Goal: Task Accomplishment & Management: Complete application form

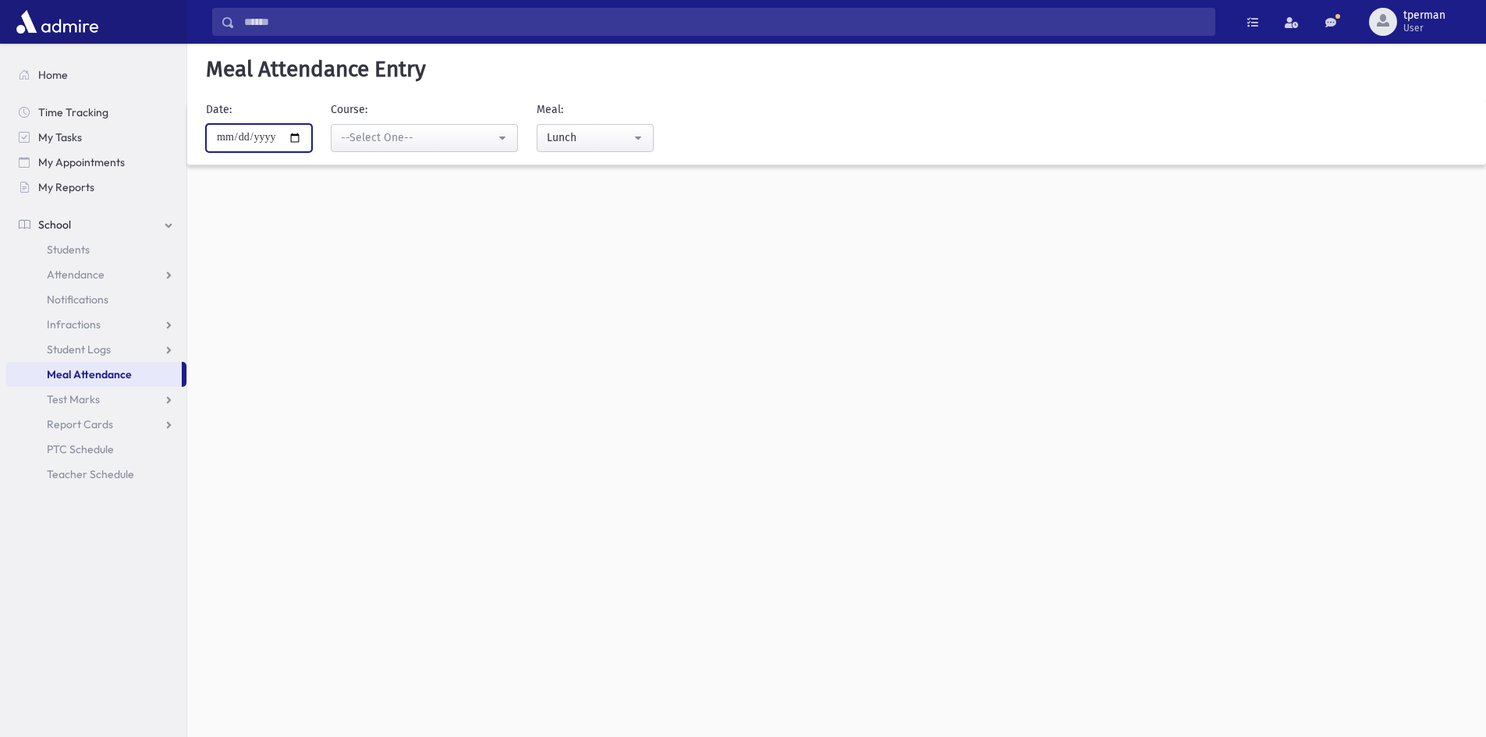
click at [304, 138] on input "**********" at bounding box center [259, 138] width 106 height 28
type input "**********"
click at [487, 128] on button "--Select One--" at bounding box center [424, 138] width 187 height 28
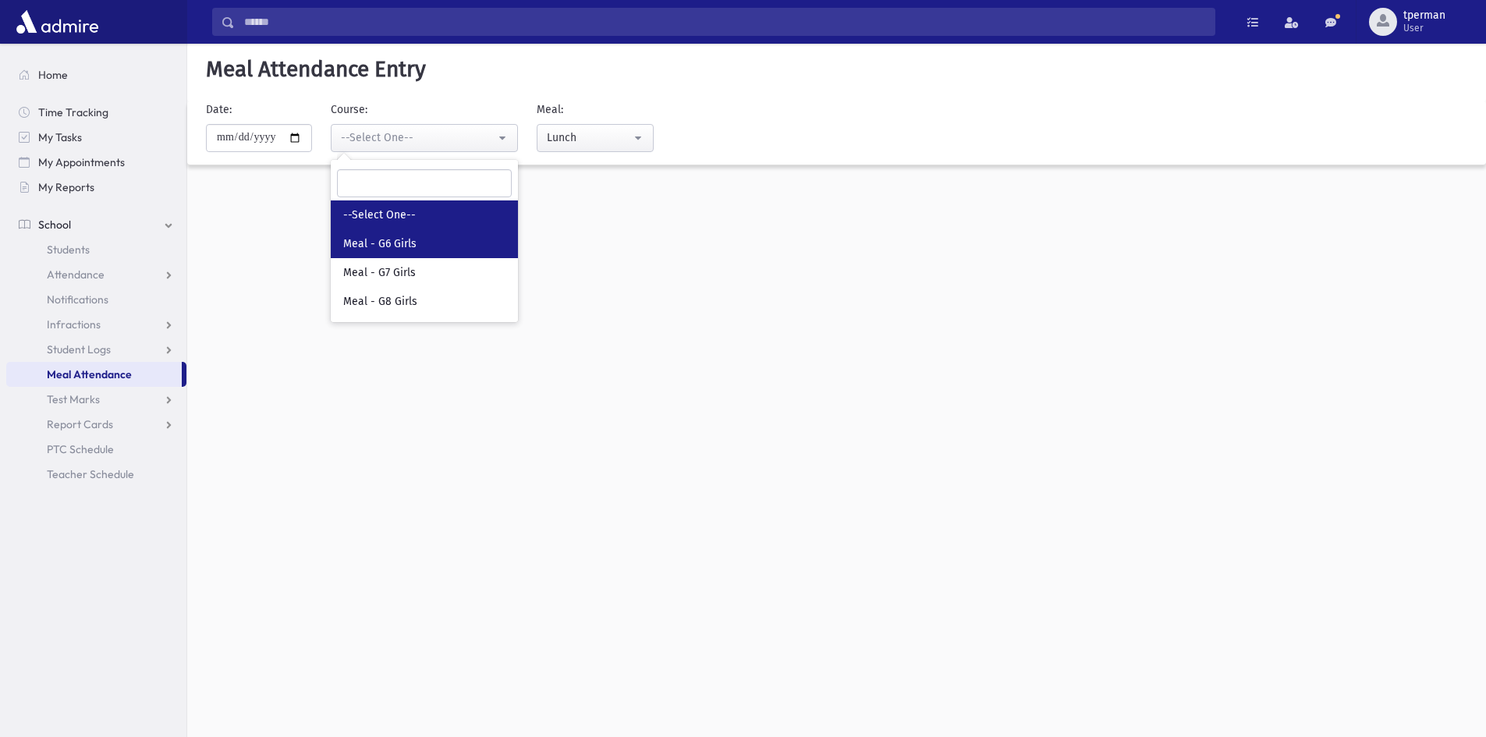
click at [401, 248] on span "Meal - G6 Girls" at bounding box center [379, 244] width 73 height 16
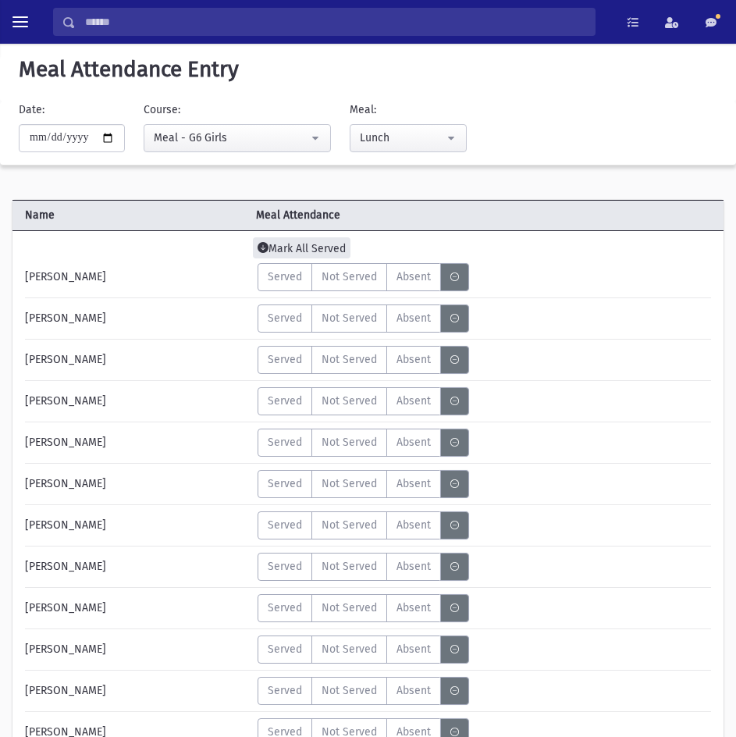
click at [301, 253] on span "Mark All Served" at bounding box center [302, 247] width 98 height 21
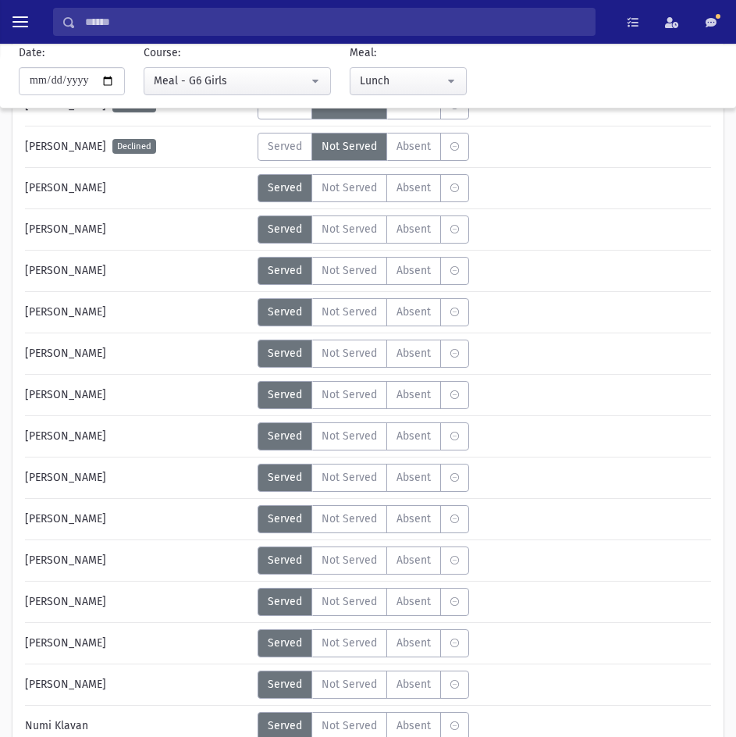
scroll to position [936, 0]
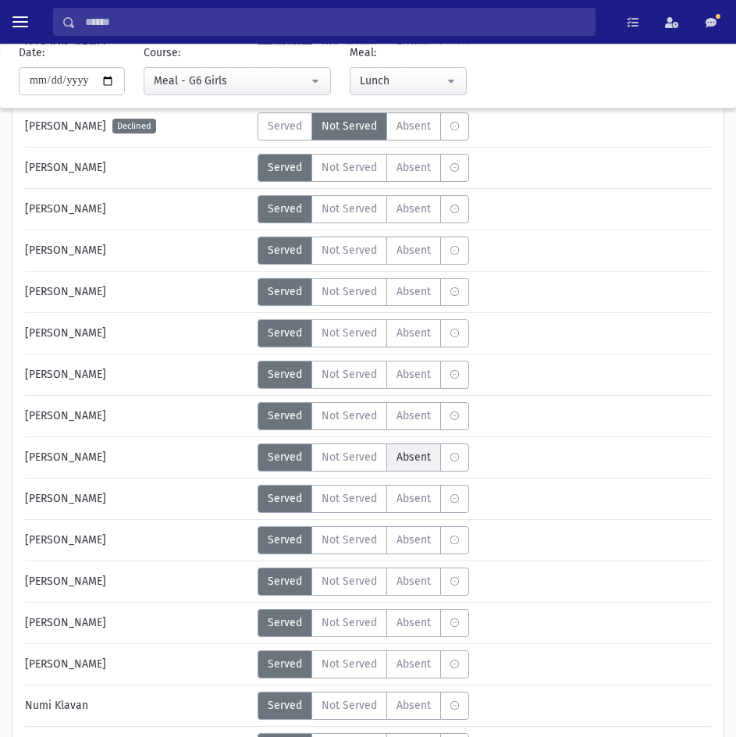
click at [424, 455] on span "Absent" at bounding box center [413, 457] width 34 height 16
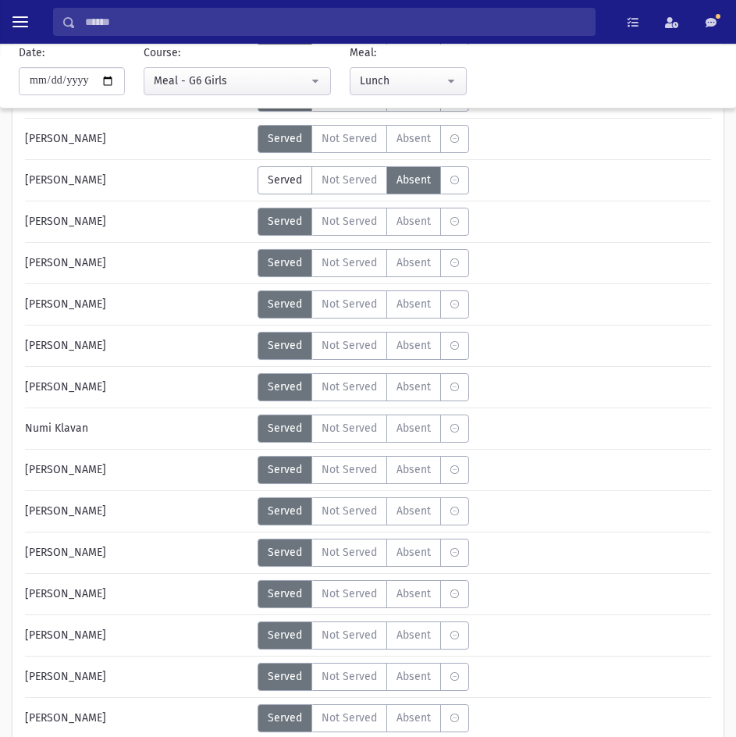
scroll to position [1248, 0]
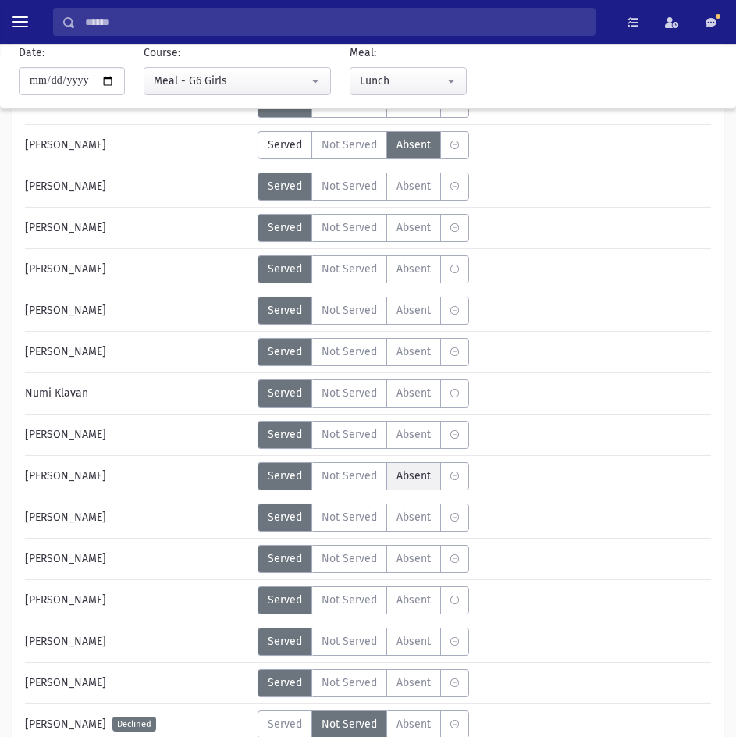
click at [399, 485] on label "Absent A" at bounding box center [413, 476] width 55 height 28
click at [404, 509] on span "Absent" at bounding box center [413, 517] width 34 height 16
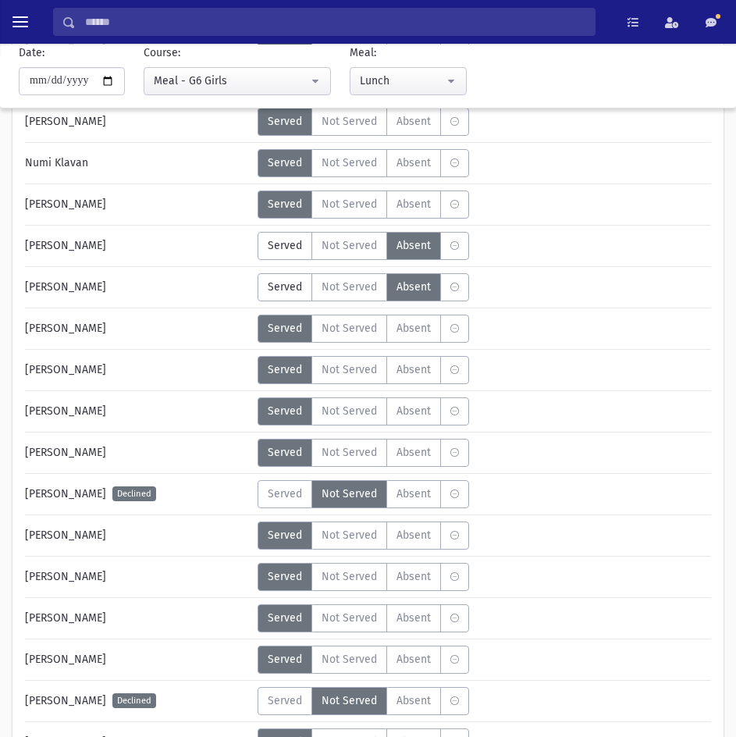
scroll to position [1482, 0]
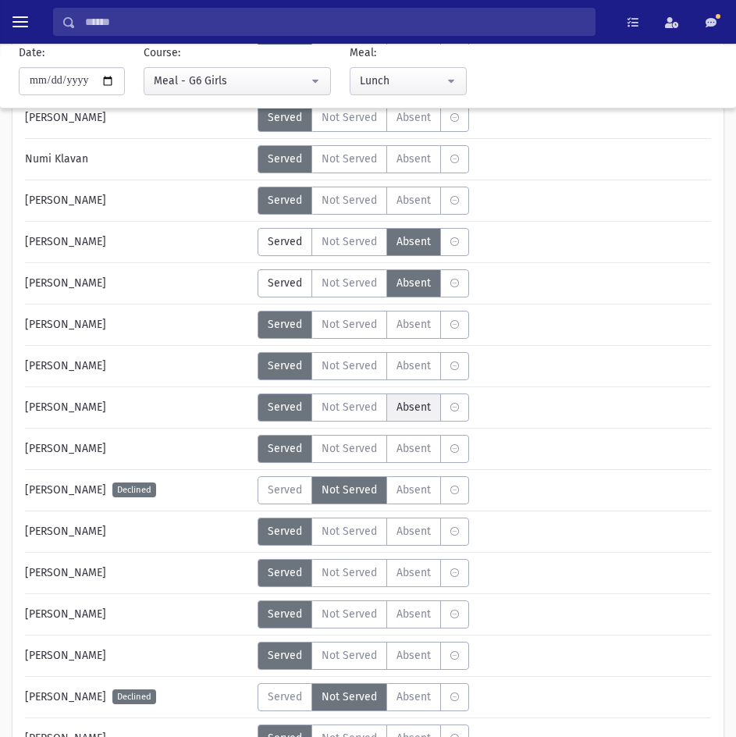
click at [394, 408] on label "Absent A" at bounding box center [413, 407] width 55 height 28
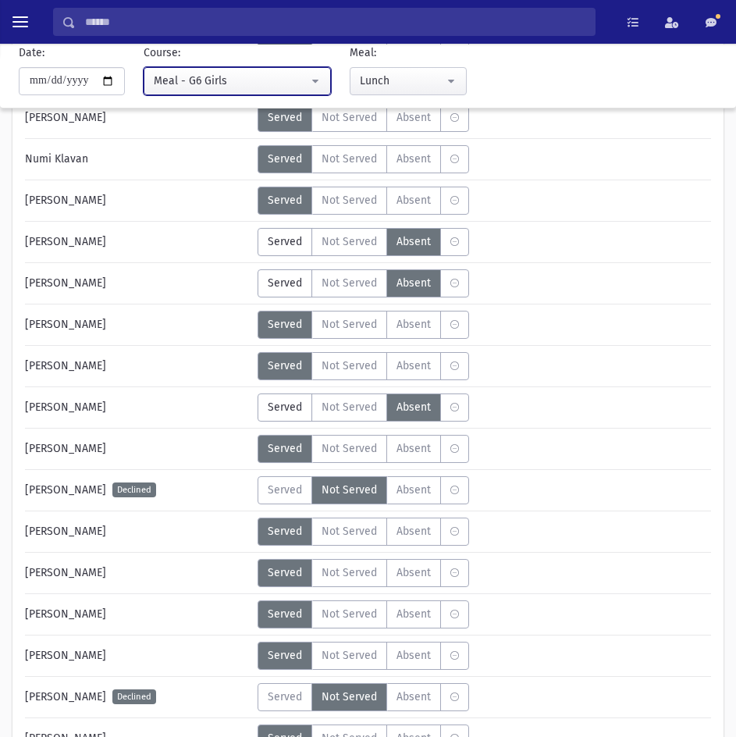
click at [248, 72] on button "Meal - G6 Girls" at bounding box center [237, 81] width 187 height 28
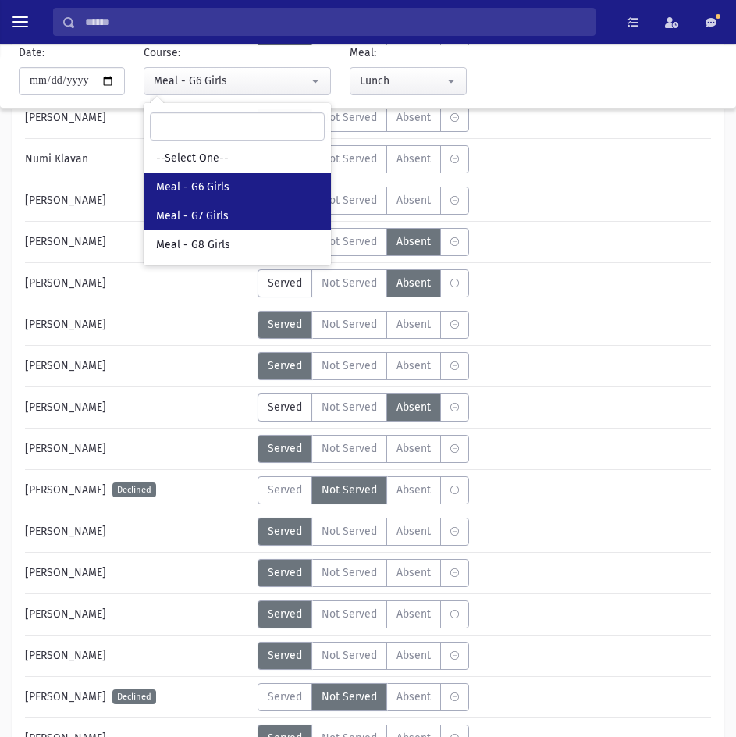
click at [187, 211] on span "Meal - G7 Girls" at bounding box center [192, 216] width 73 height 16
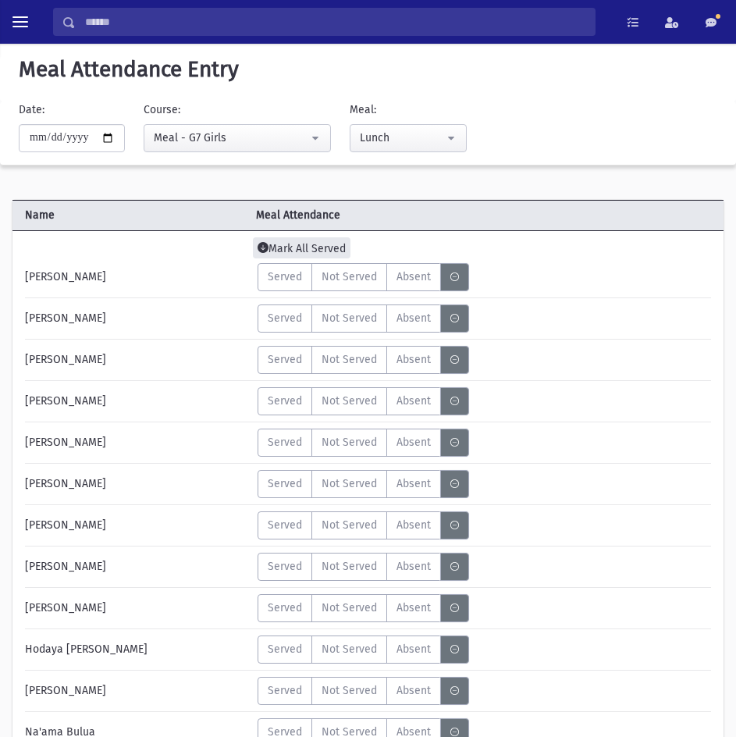
click at [294, 249] on span "Mark All Served" at bounding box center [302, 247] width 98 height 21
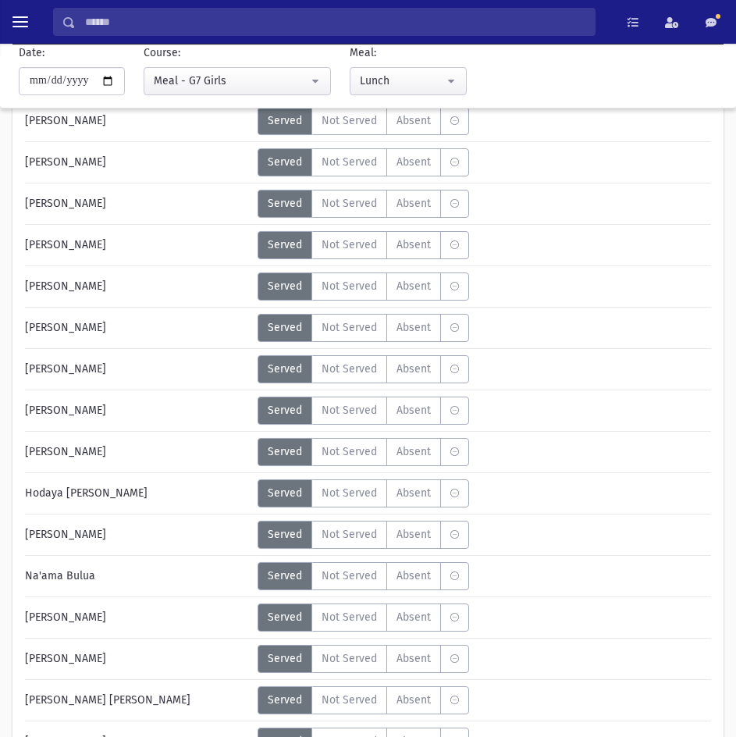
scroll to position [234, 0]
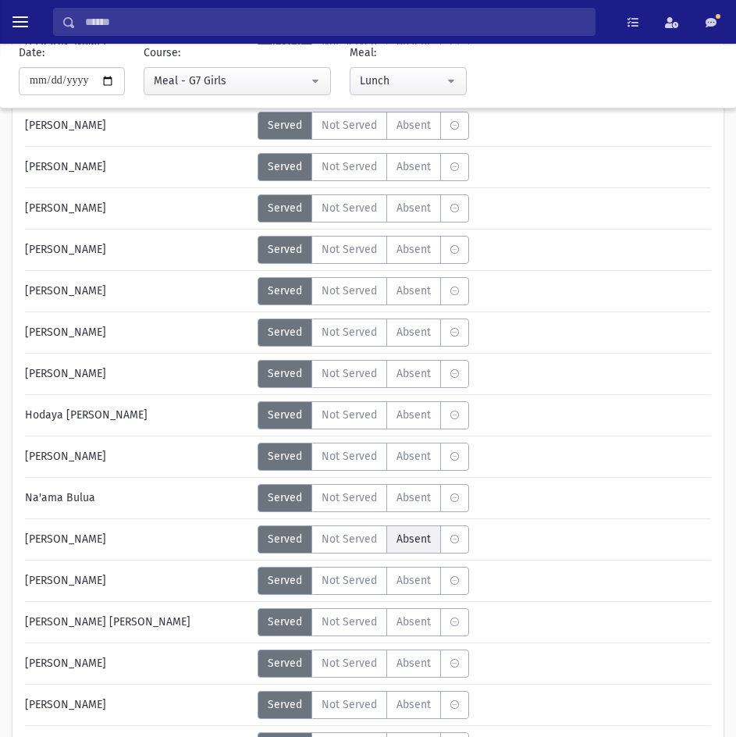
click at [407, 543] on span "Absent" at bounding box center [413, 539] width 34 height 16
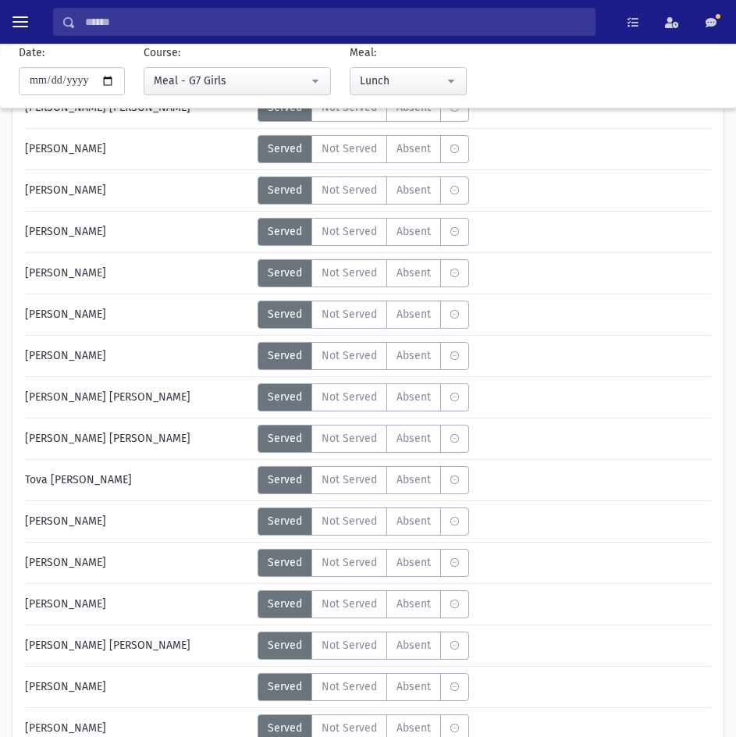
scroll to position [780, 0]
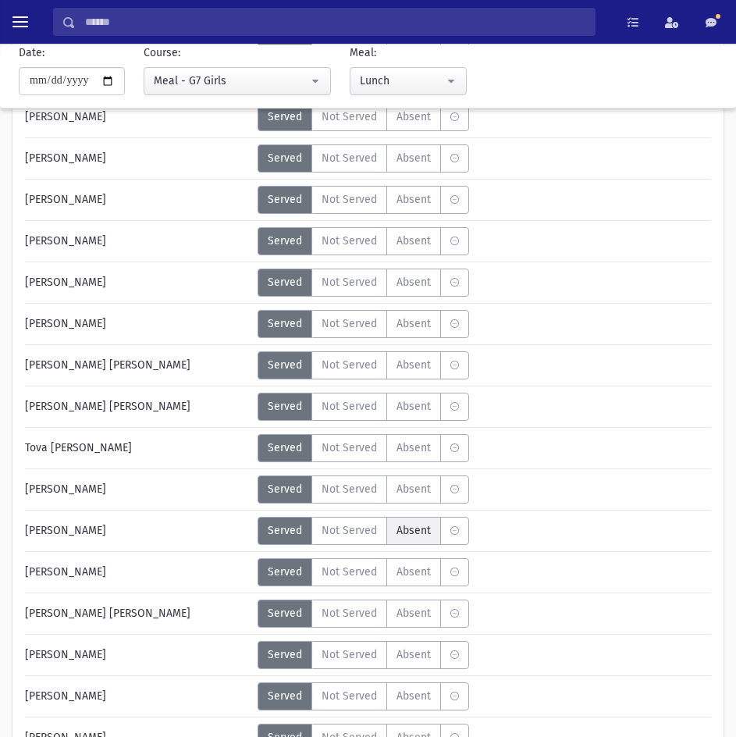
click at [403, 531] on span "Absent" at bounding box center [413, 530] width 34 height 16
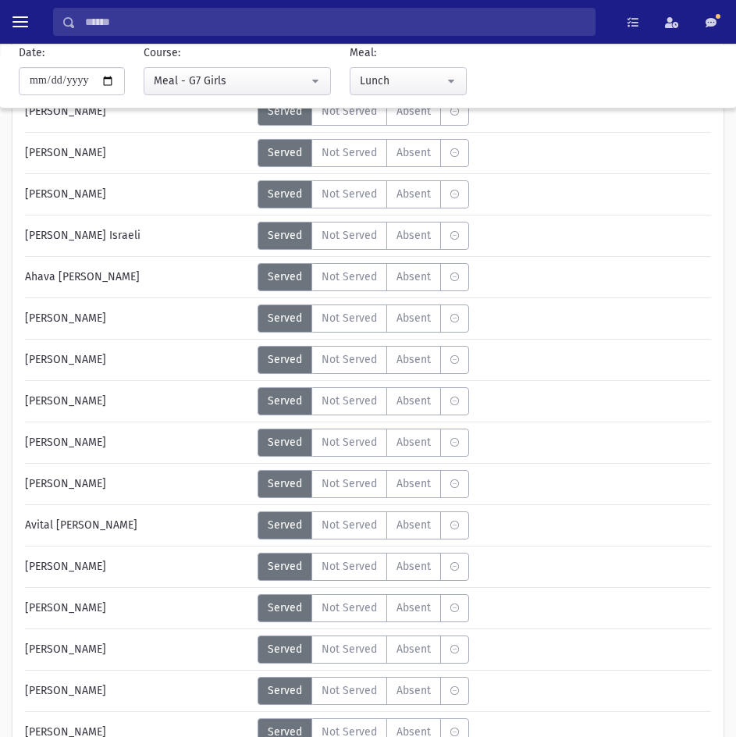
scroll to position [1326, 0]
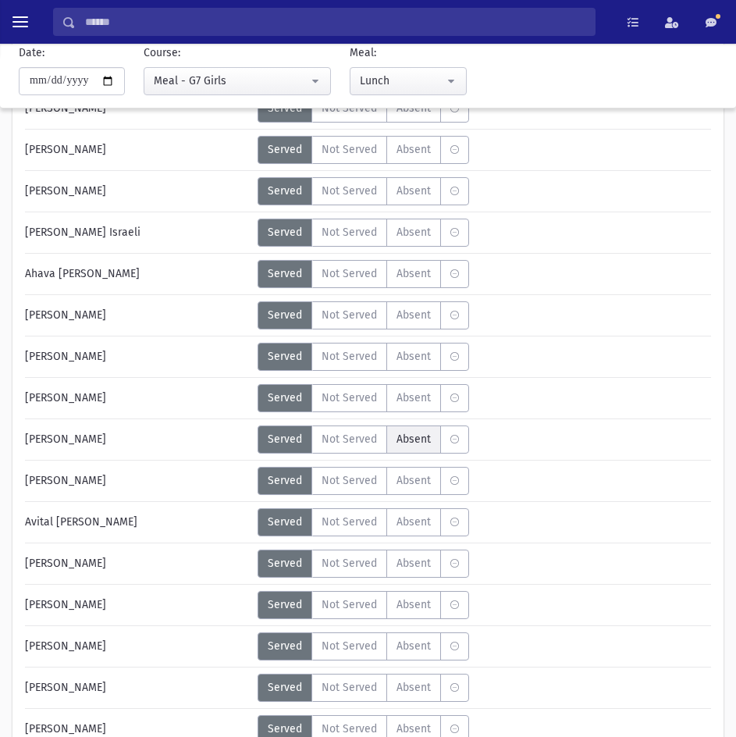
click at [396, 444] on span "Absent" at bounding box center [413, 439] width 34 height 16
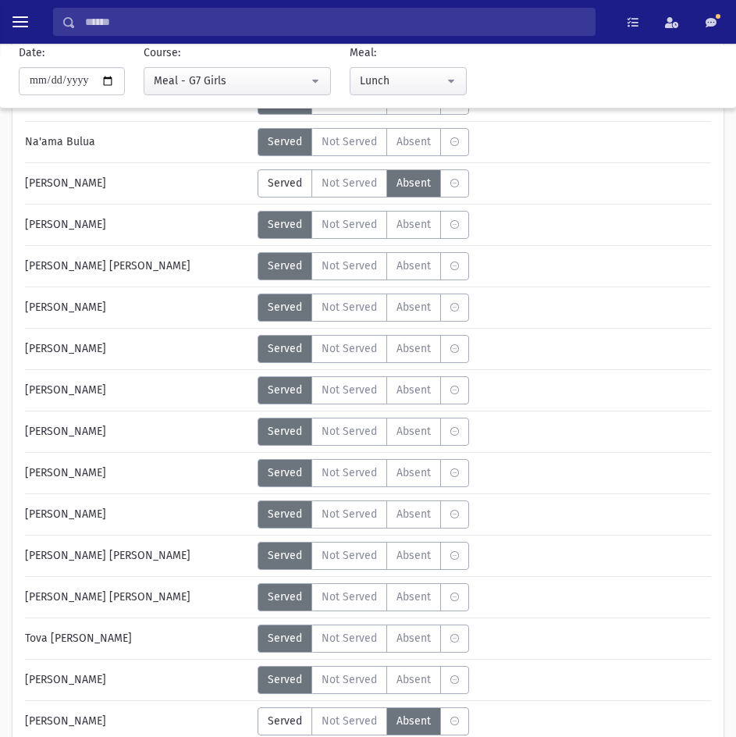
scroll to position [390, 0]
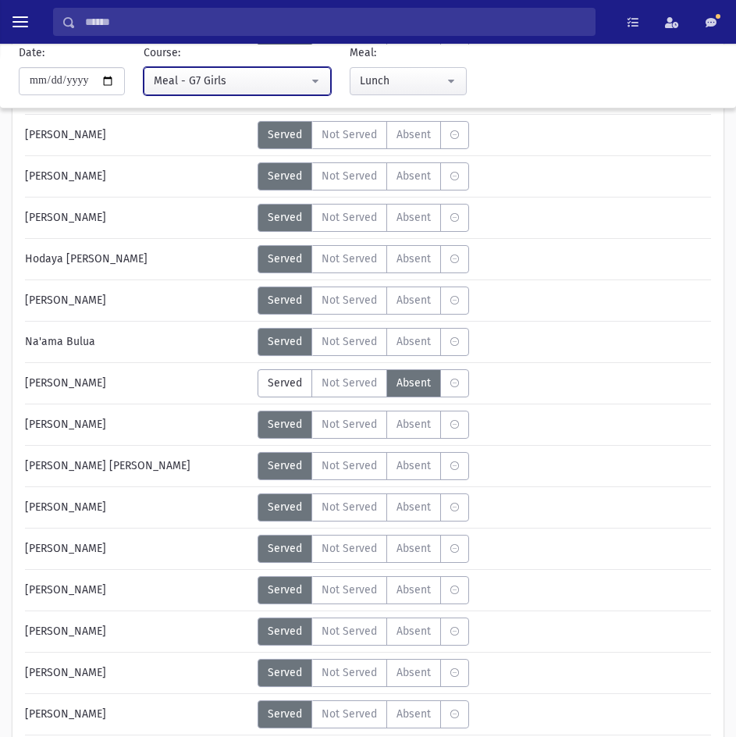
click at [278, 85] on div "Meal - G7 Girls" at bounding box center [231, 81] width 154 height 16
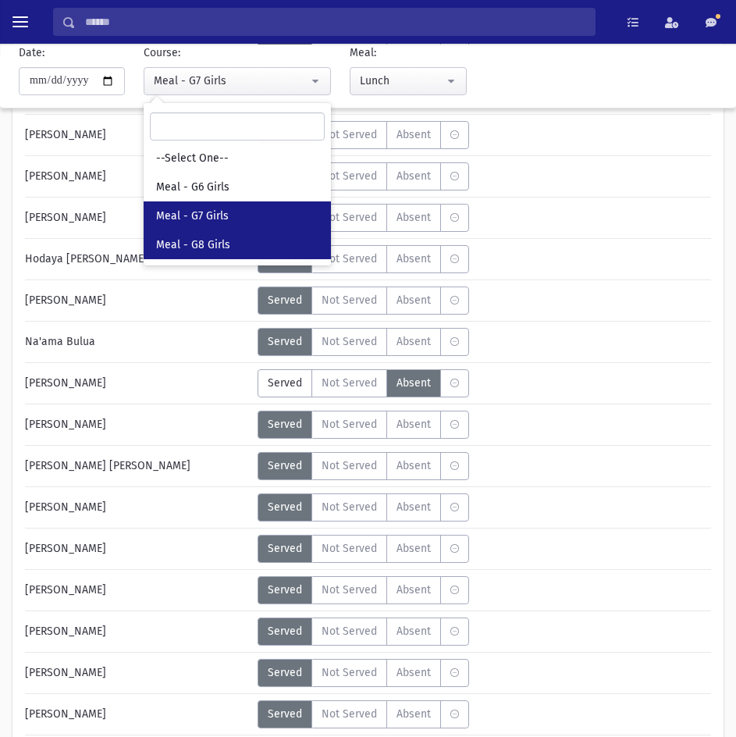
click at [220, 237] on span "Meal - G8 Girls" at bounding box center [193, 245] width 74 height 16
select select "*****"
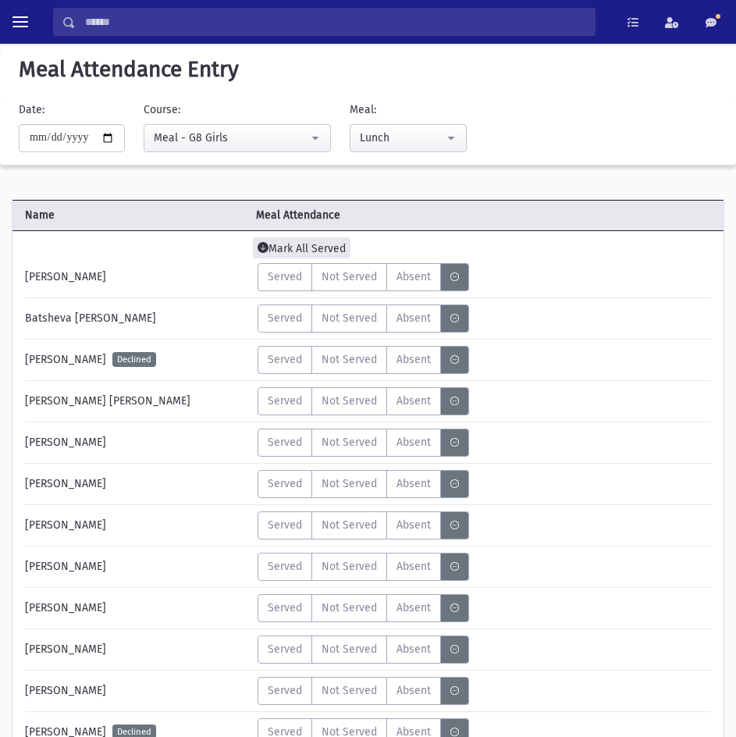
click at [300, 243] on span "Mark All Served" at bounding box center [302, 247] width 98 height 21
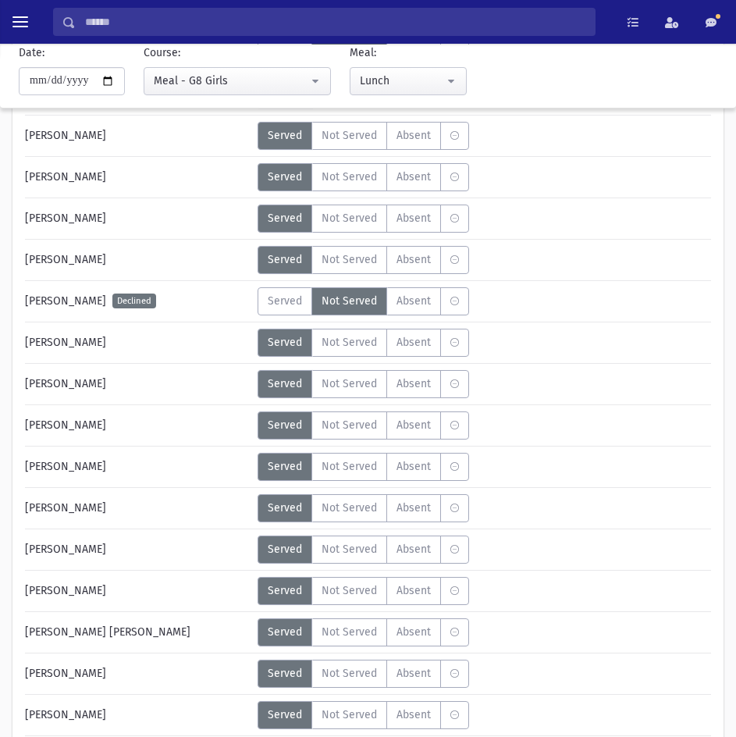
scroll to position [1326, 0]
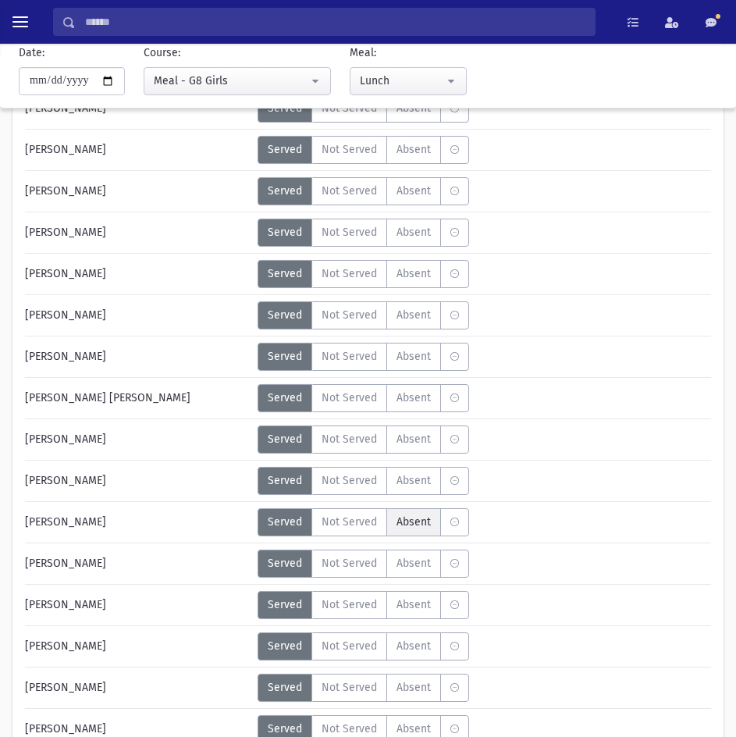
click at [413, 521] on span "Absent" at bounding box center [413, 521] width 34 height 16
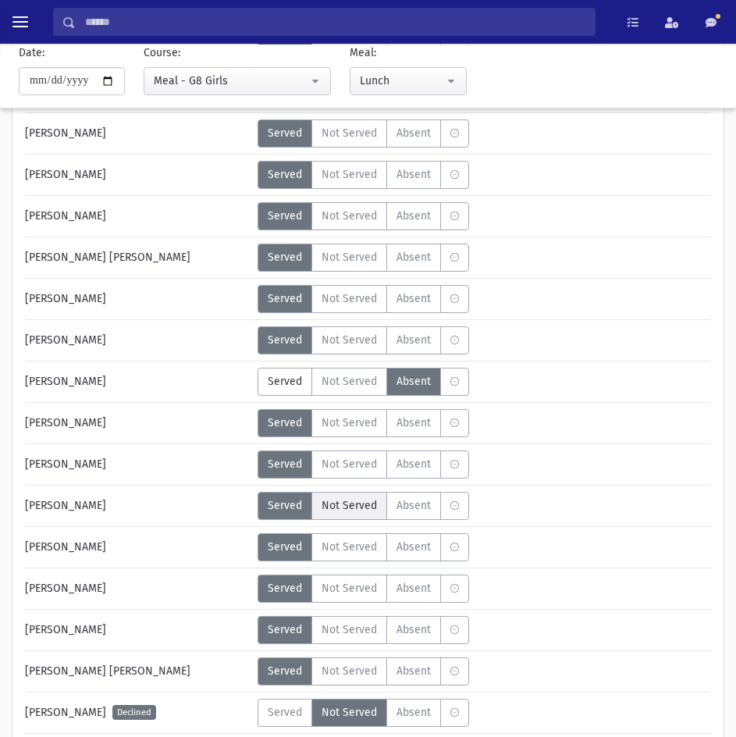
scroll to position [1482, 0]
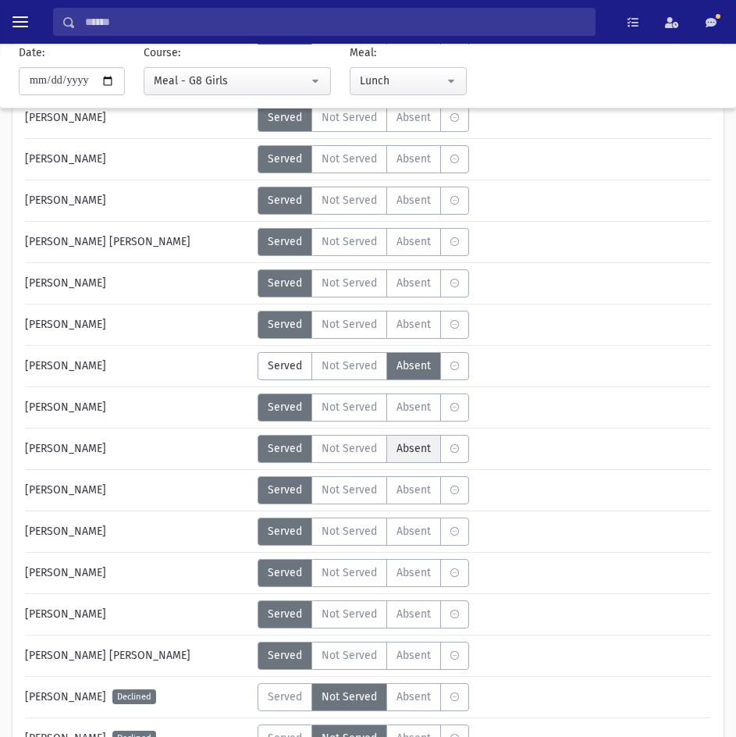
click at [428, 455] on span "Absent" at bounding box center [413, 448] width 34 height 16
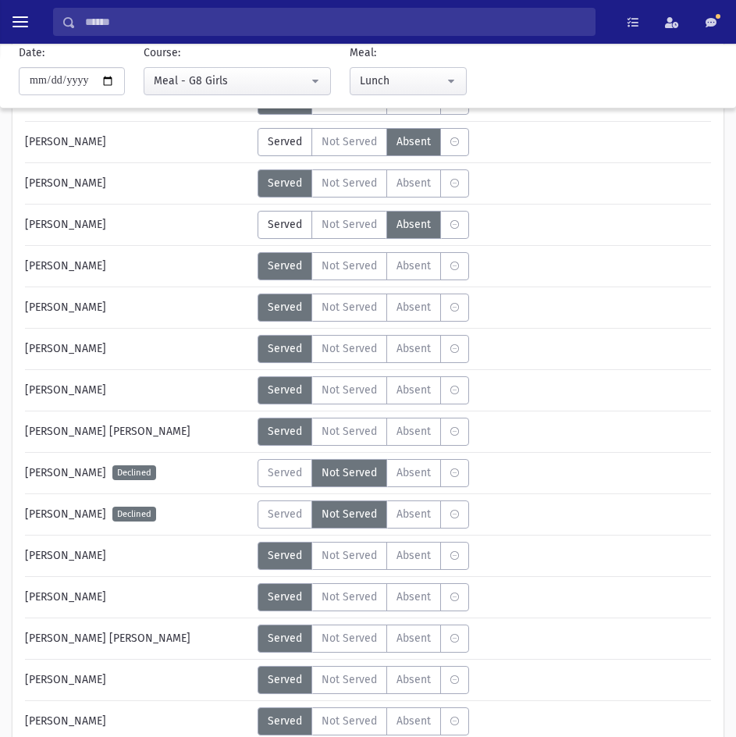
scroll to position [1717, 0]
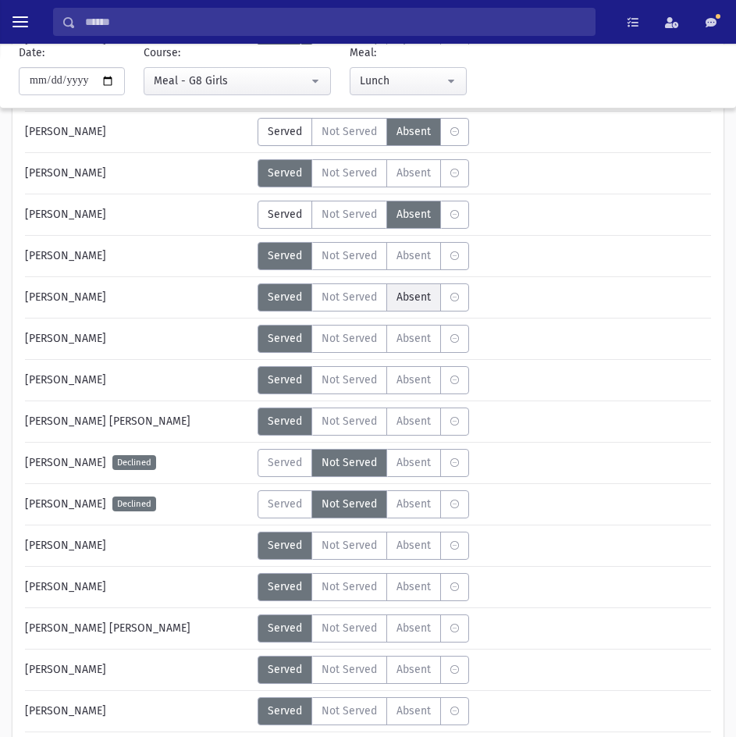
click at [410, 308] on label "Absent A" at bounding box center [413, 297] width 55 height 28
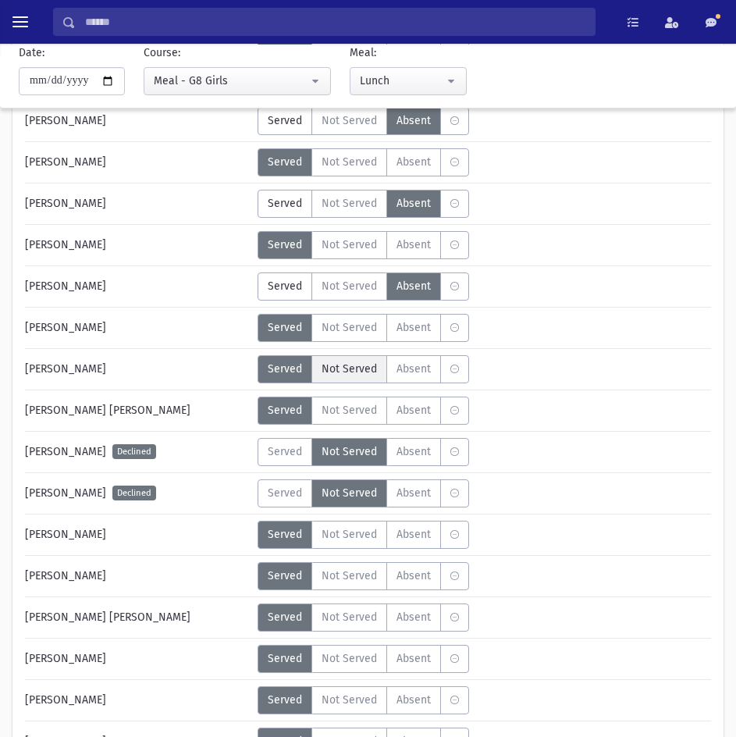
scroll to position [1873, 0]
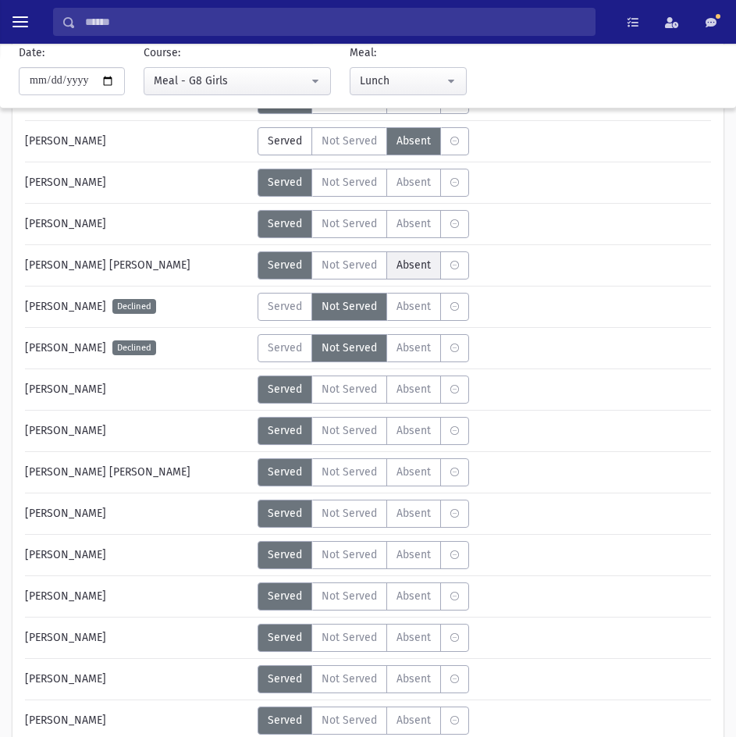
click at [395, 277] on label "Absent A" at bounding box center [413, 265] width 55 height 28
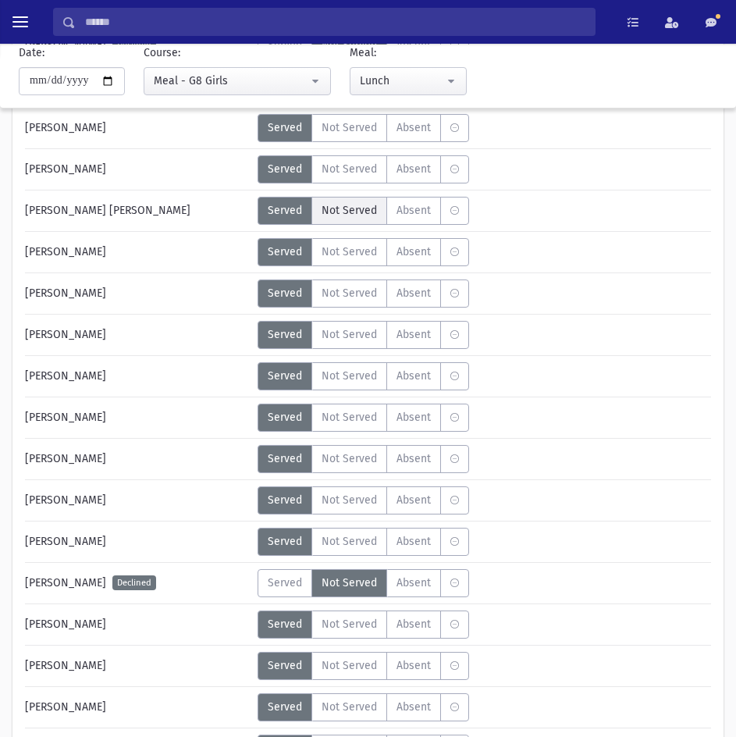
scroll to position [2107, 0]
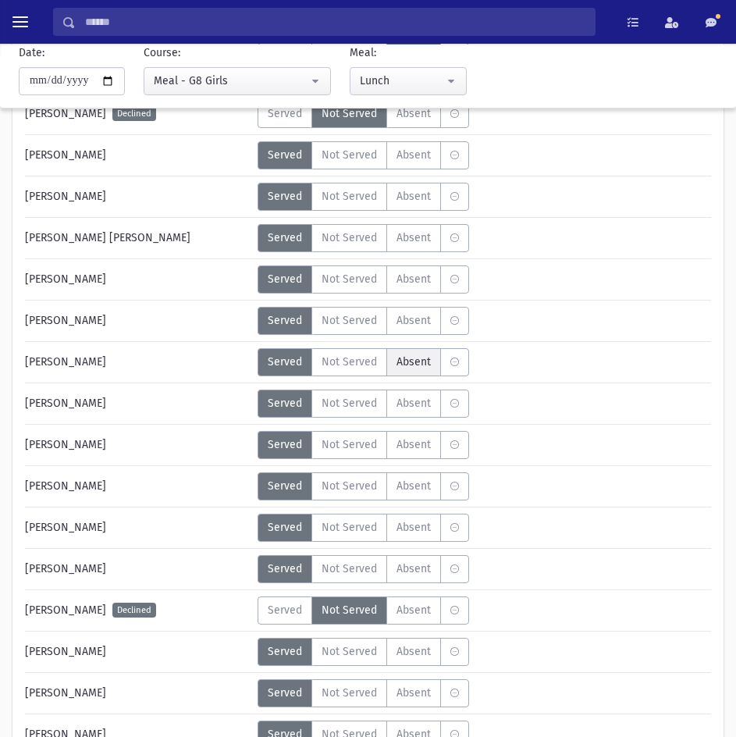
click at [402, 360] on span "Absent" at bounding box center [413, 361] width 34 height 16
